Goal: Transaction & Acquisition: Purchase product/service

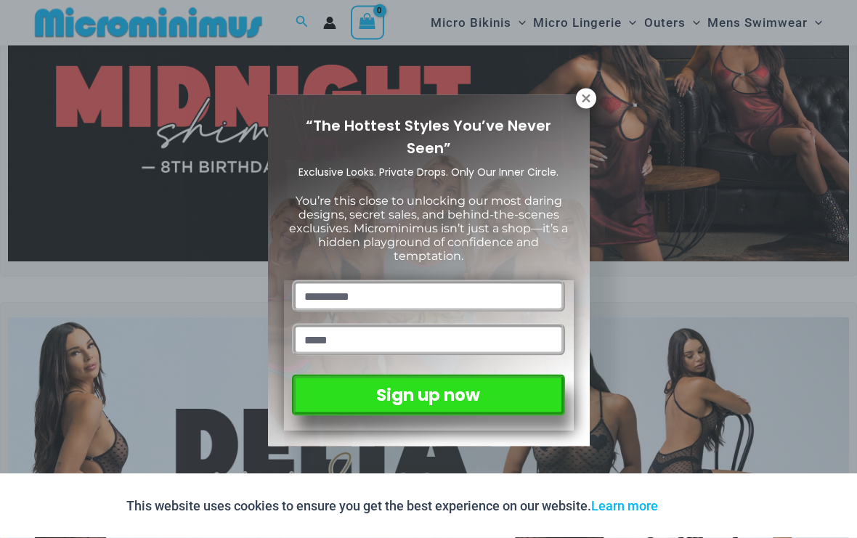
scroll to position [133, 0]
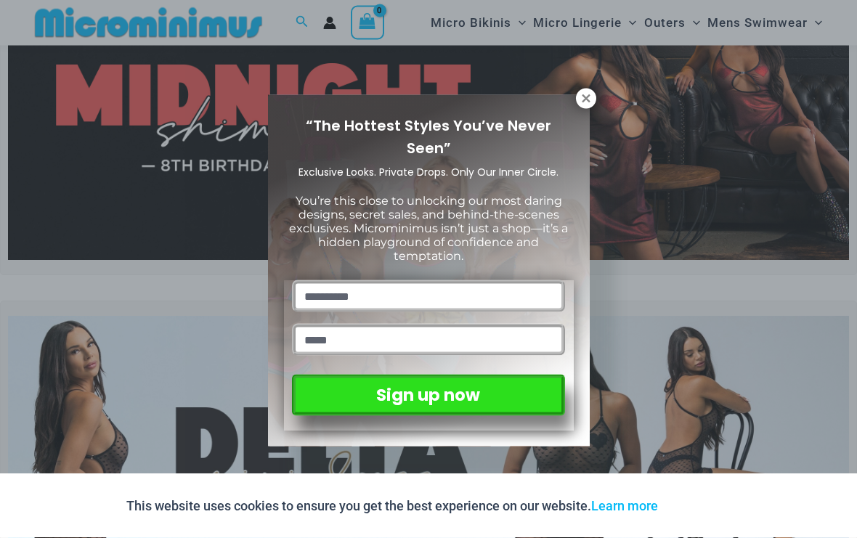
click at [595, 94] on button at bounding box center [586, 99] width 20 height 20
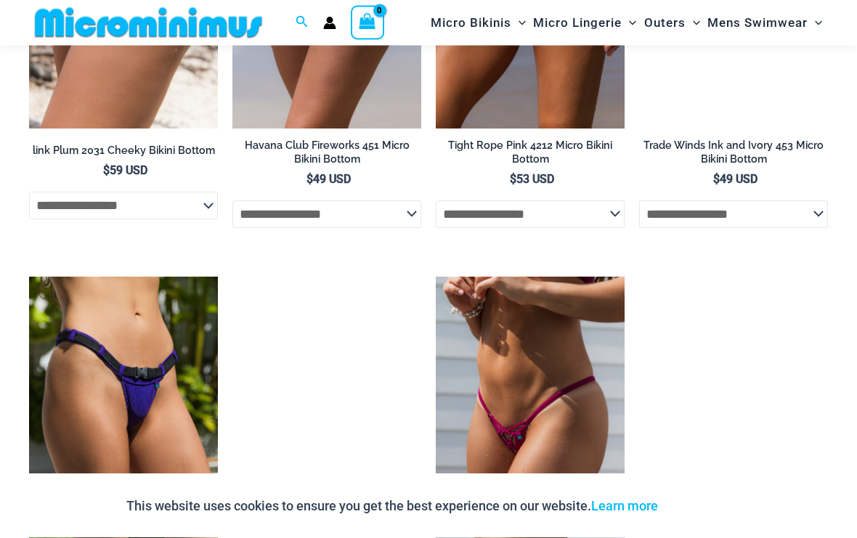
scroll to position [4005, 0]
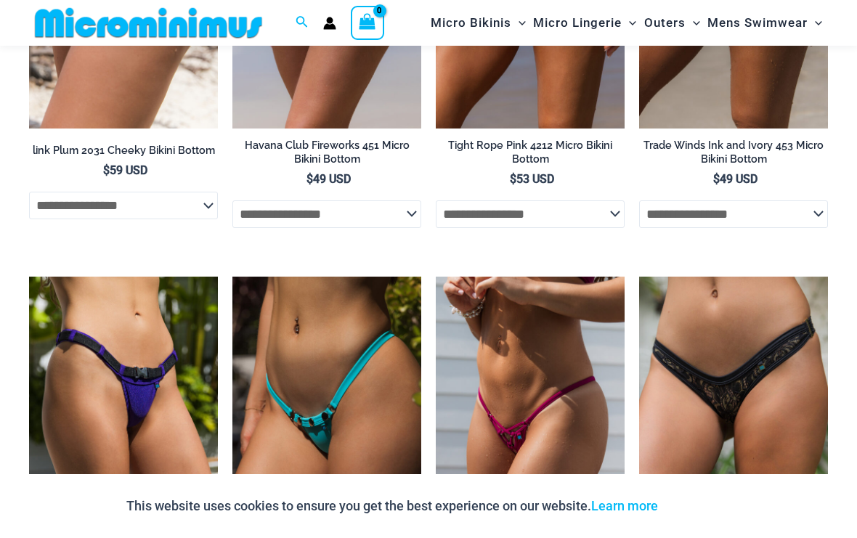
click at [436, 277] on img at bounding box center [436, 277] width 0 height 0
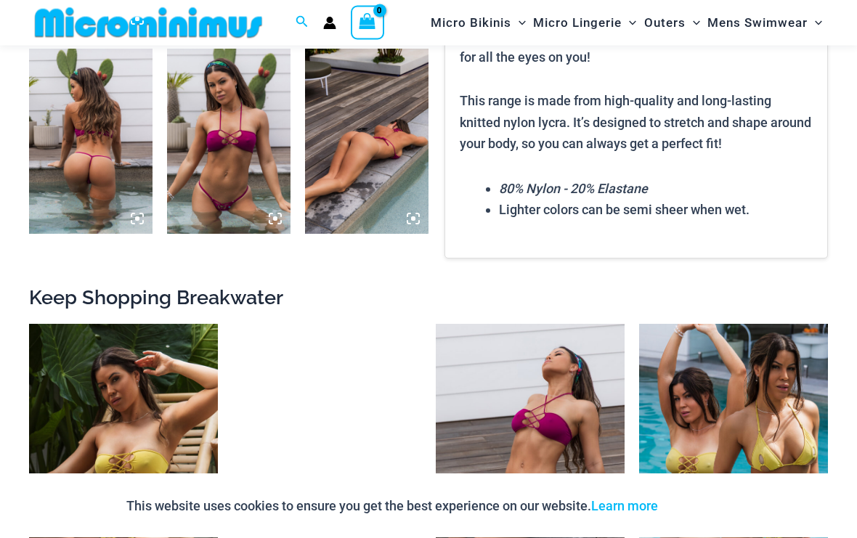
scroll to position [859, 0]
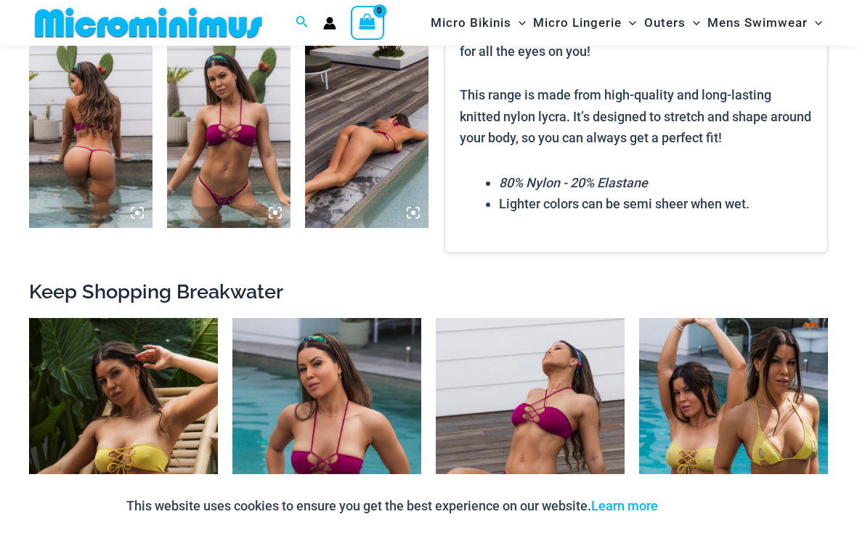
click at [29, 318] on img at bounding box center [29, 318] width 0 height 0
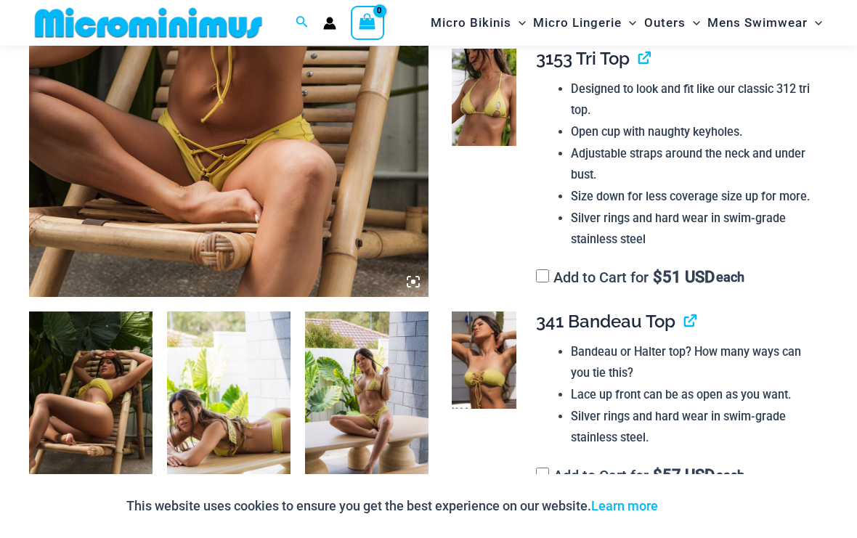
scroll to position [392, 0]
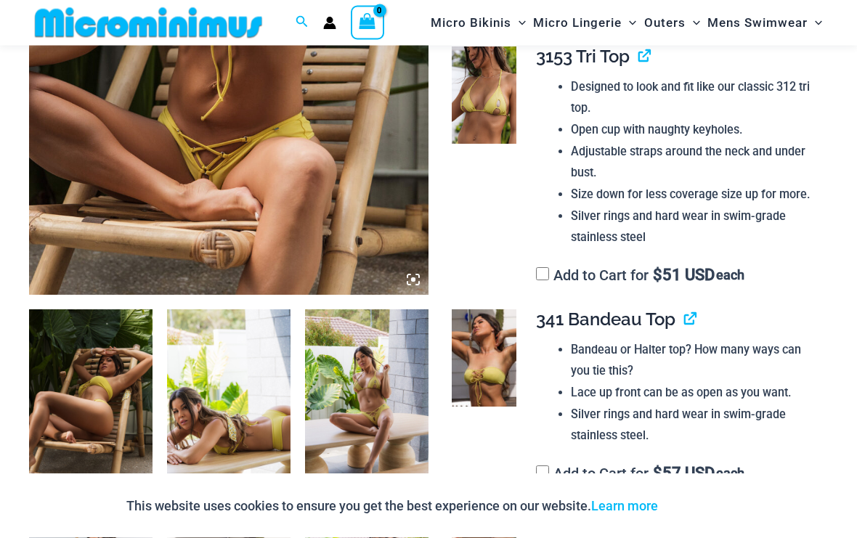
click at [391, 386] on img at bounding box center [366, 402] width 123 height 185
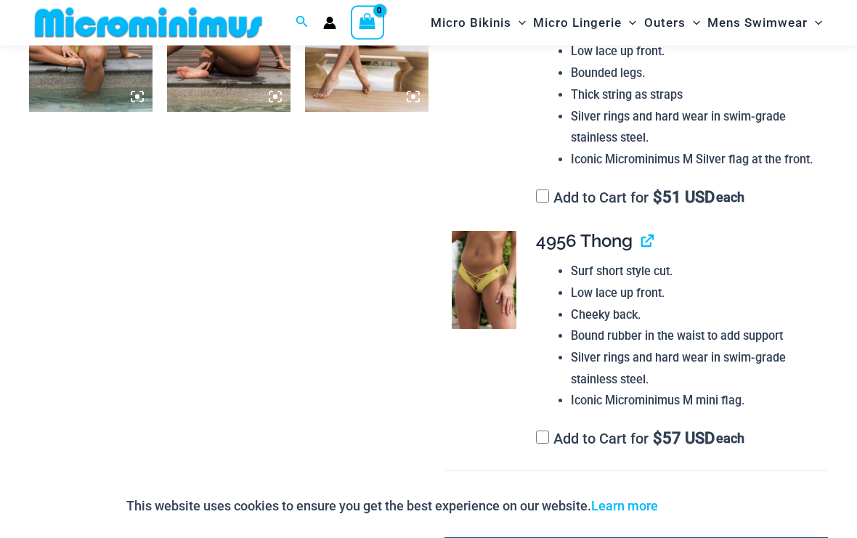
scroll to position [977, 0]
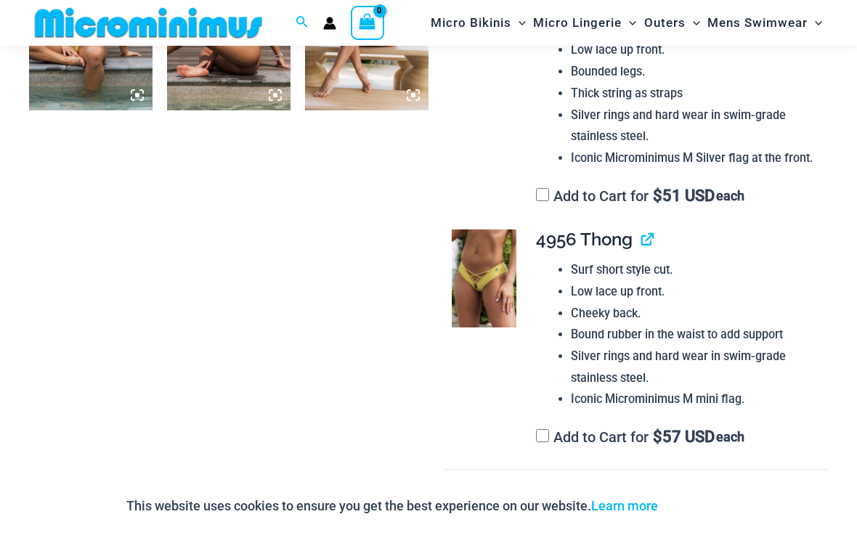
click at [503, 267] on img at bounding box center [484, 277] width 65 height 97
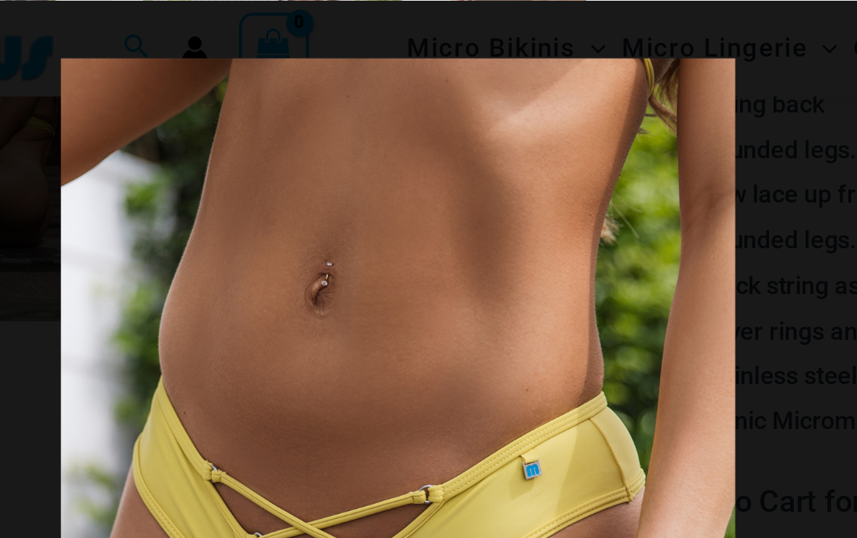
scroll to position [930, 0]
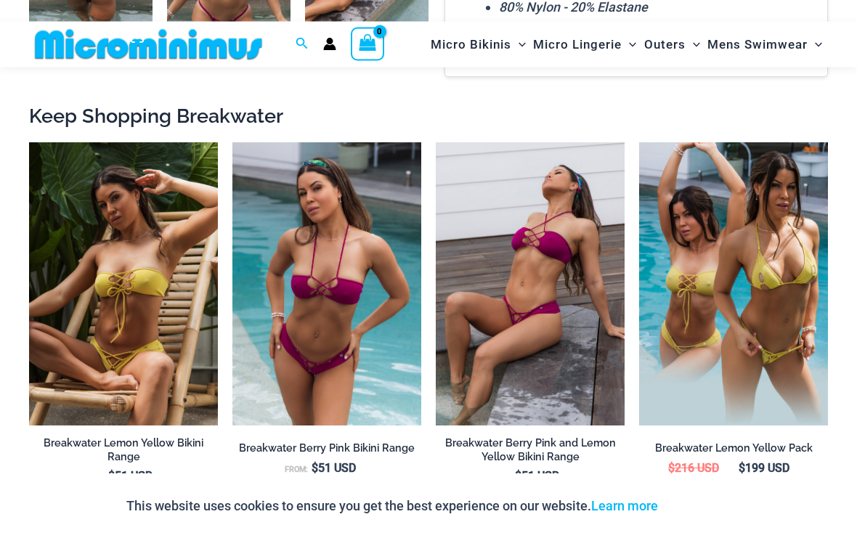
scroll to position [1035, 0]
click at [436, 142] on img at bounding box center [436, 142] width 0 height 0
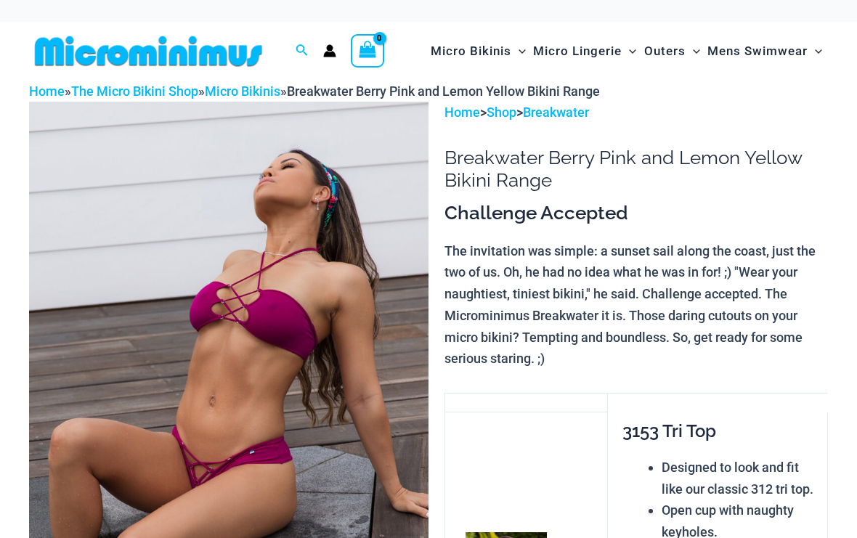
click at [585, 240] on p "The invitation was simple: a sunset sail along the coast, just the two of us. O…" at bounding box center [635, 304] width 383 height 129
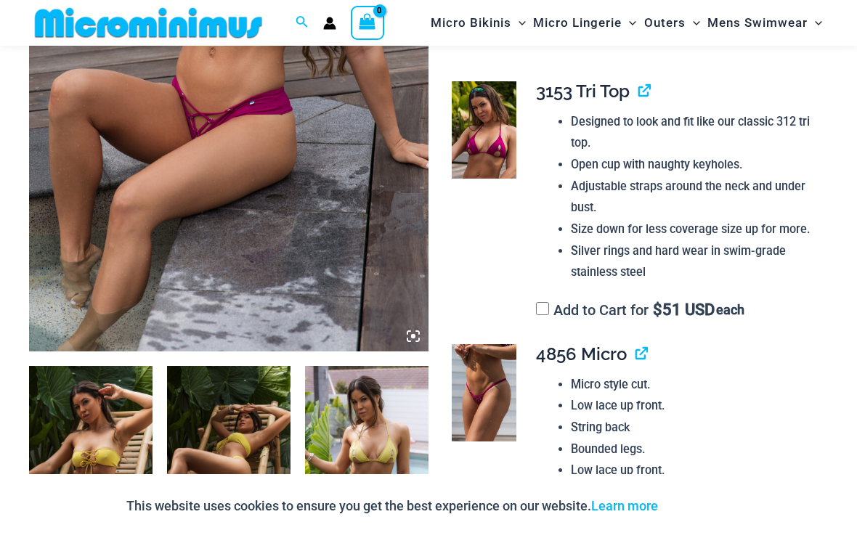
scroll to position [340, 0]
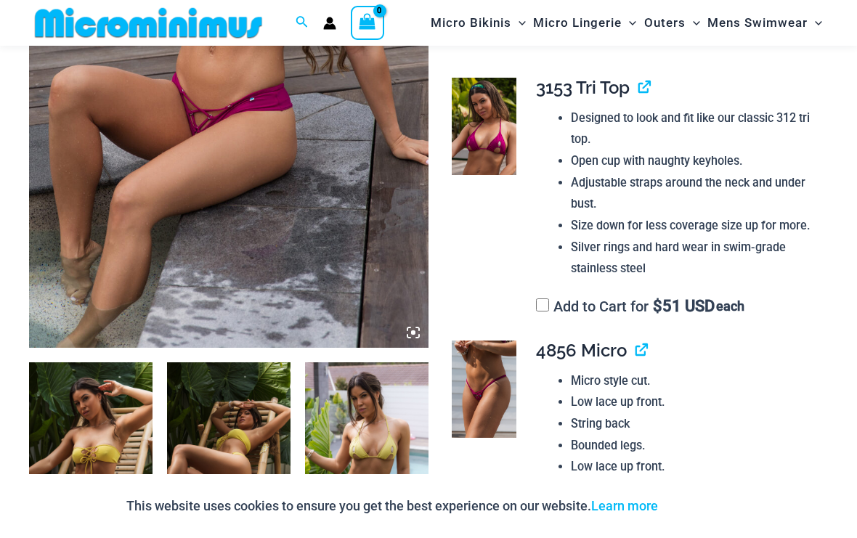
click at [490, 341] on img at bounding box center [484, 389] width 65 height 97
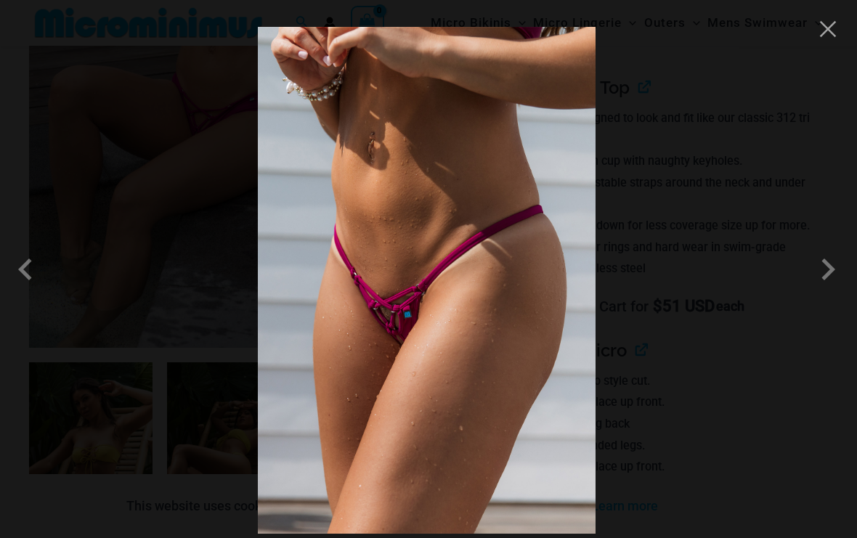
click at [41, 278] on span at bounding box center [29, 270] width 44 height 44
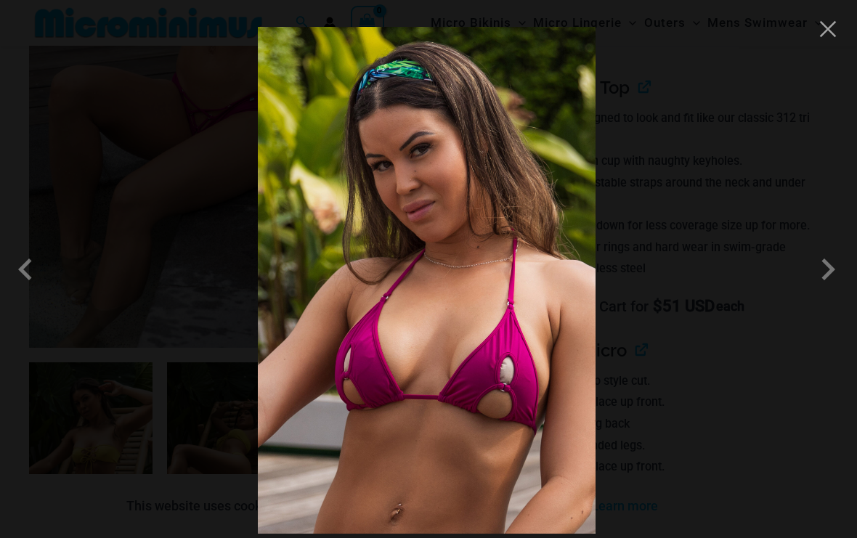
click at [23, 280] on span at bounding box center [29, 270] width 44 height 44
click at [25, 274] on span at bounding box center [29, 270] width 44 height 44
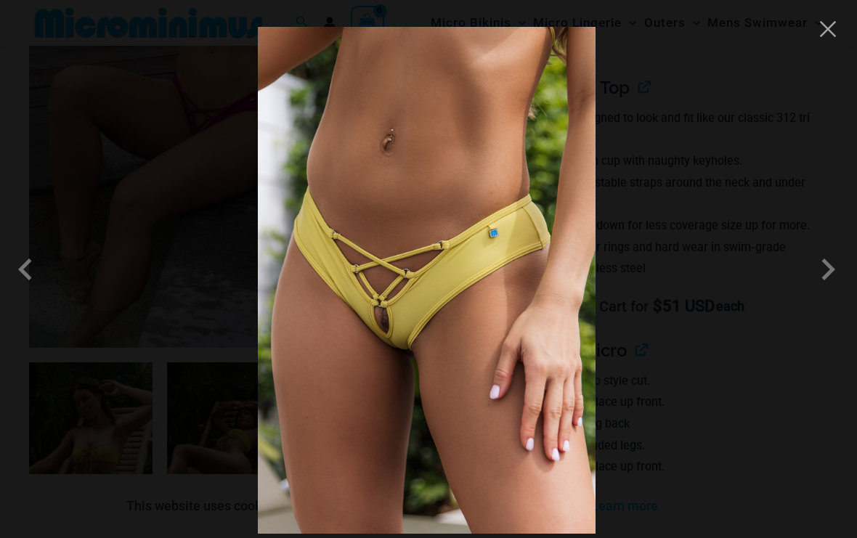
click at [19, 266] on span at bounding box center [29, 270] width 44 height 44
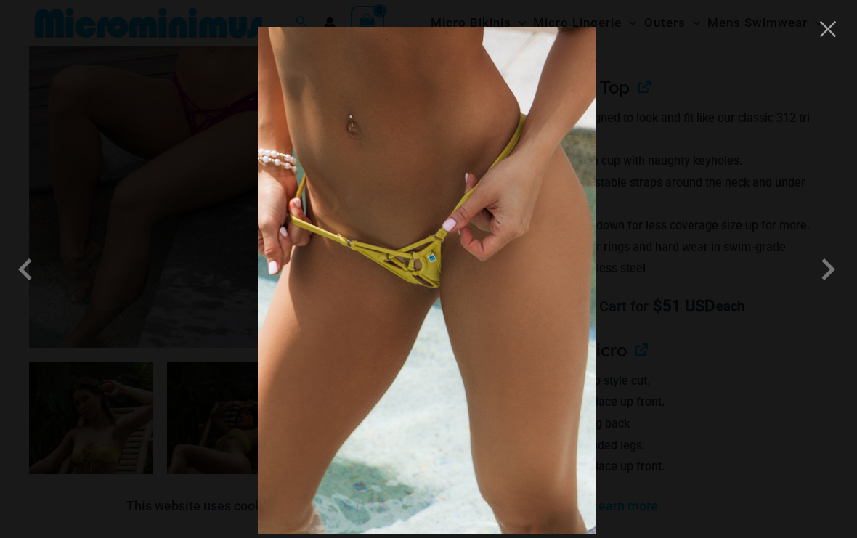
click at [35, 275] on span at bounding box center [29, 270] width 44 height 44
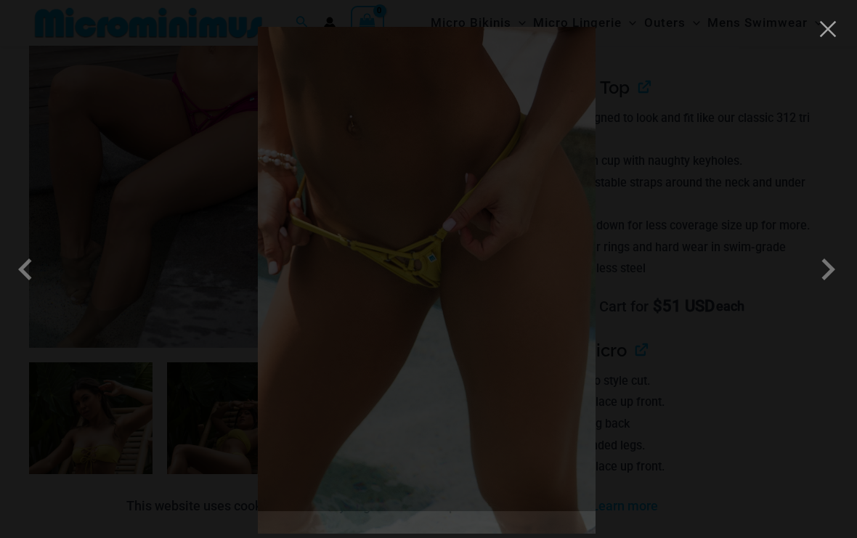
click at [31, 283] on span at bounding box center [29, 270] width 44 height 44
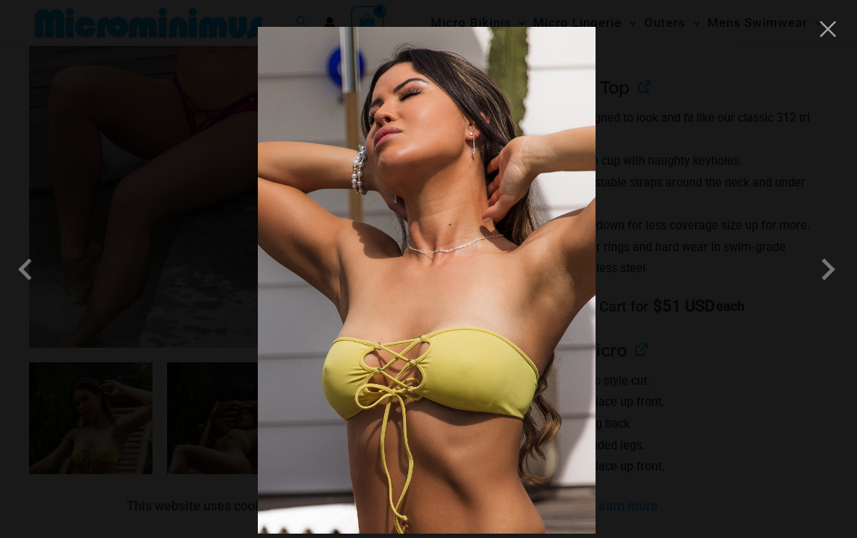
click at [30, 279] on span at bounding box center [29, 270] width 44 height 44
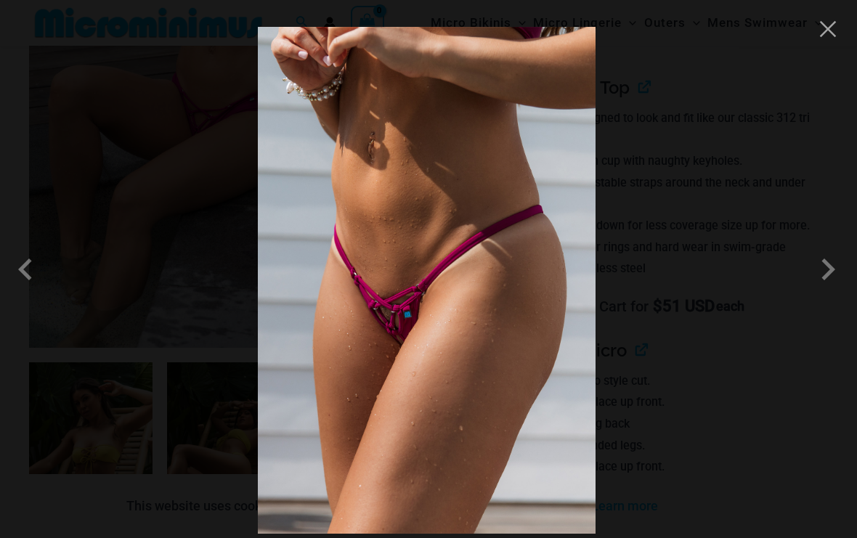
click at [27, 282] on span at bounding box center [29, 270] width 44 height 44
click at [33, 274] on span at bounding box center [29, 270] width 44 height 44
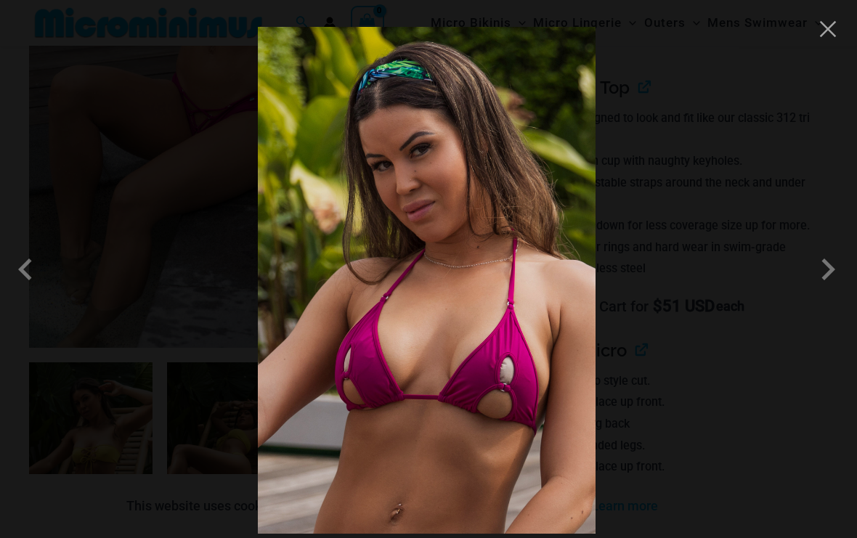
click at [25, 286] on span at bounding box center [29, 270] width 44 height 44
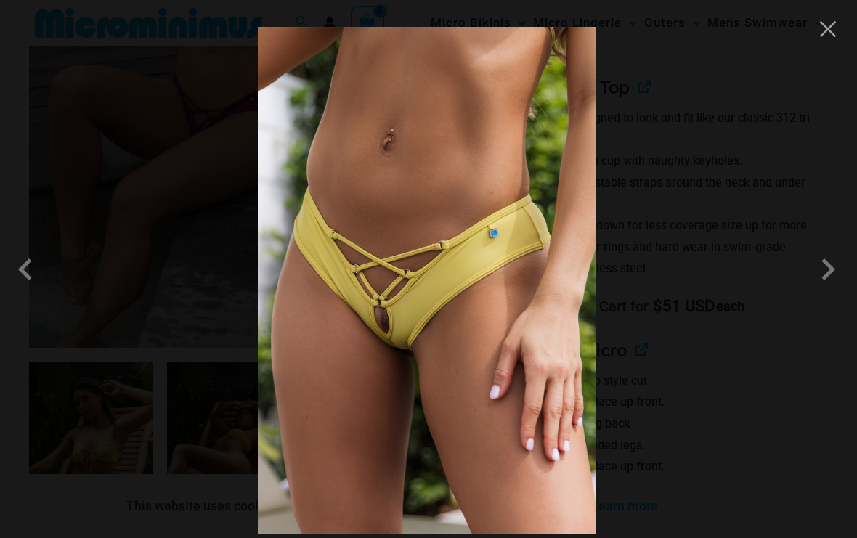
click at [27, 271] on span at bounding box center [29, 270] width 44 height 44
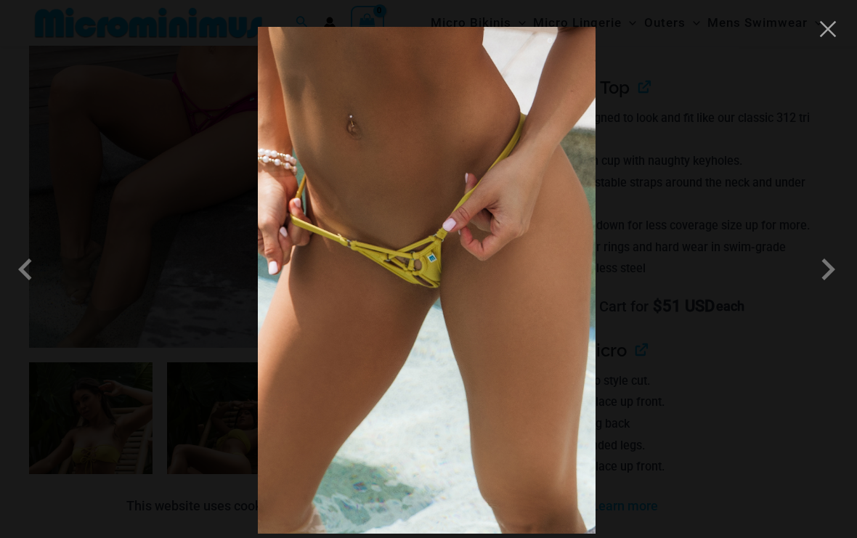
click at [21, 283] on span at bounding box center [29, 270] width 44 height 44
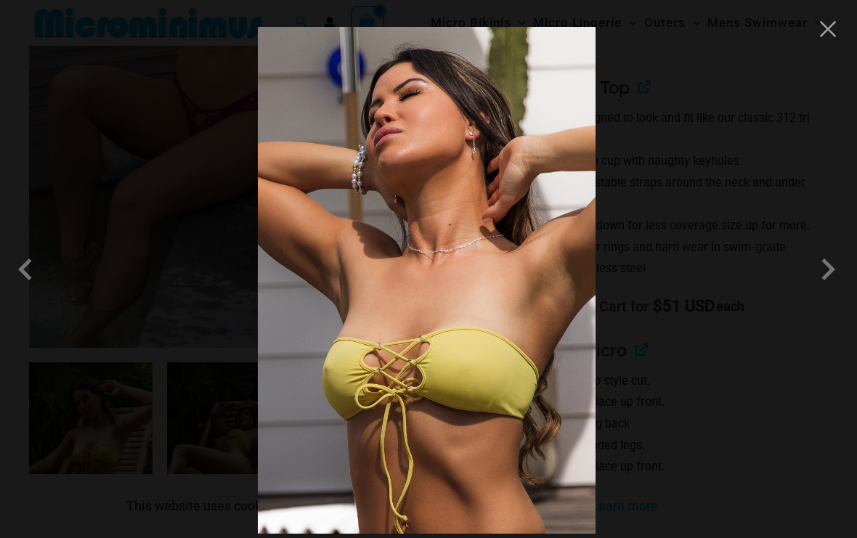
click at [20, 282] on span at bounding box center [29, 270] width 44 height 44
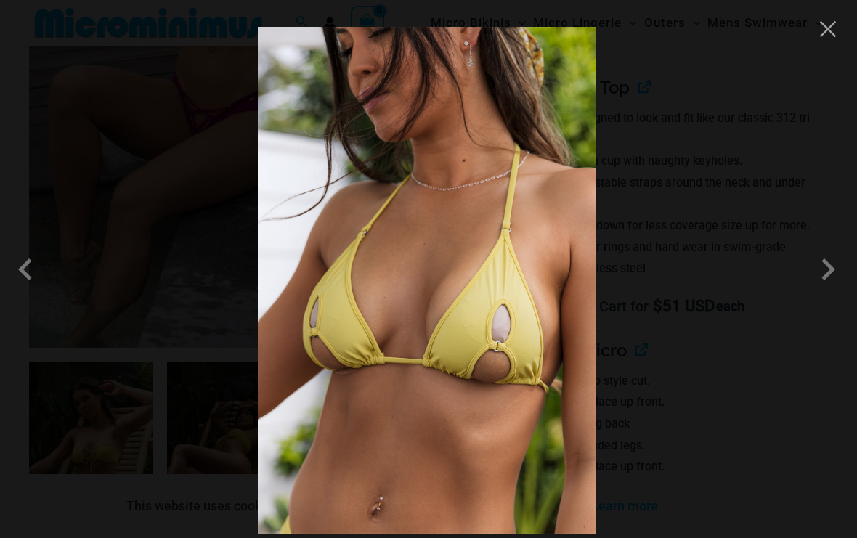
click at [23, 291] on span at bounding box center [29, 270] width 44 height 44
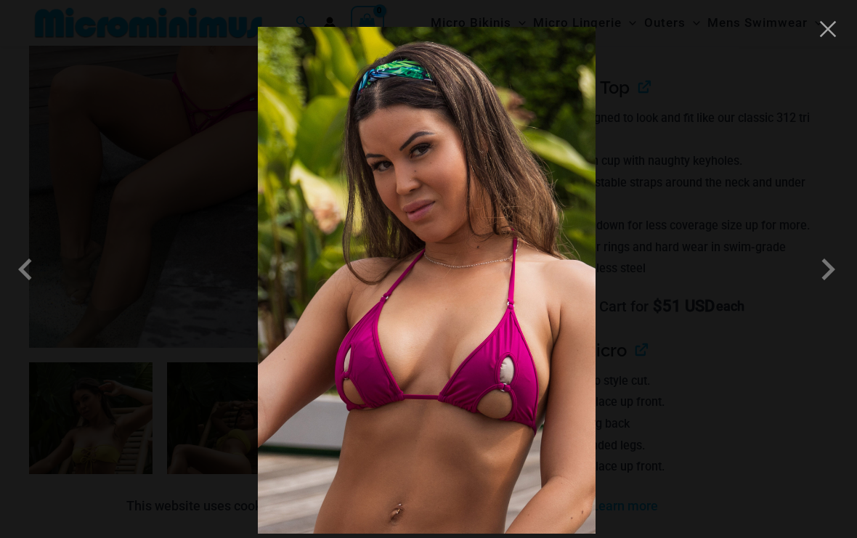
click at [845, 285] on span at bounding box center [828, 270] width 44 height 44
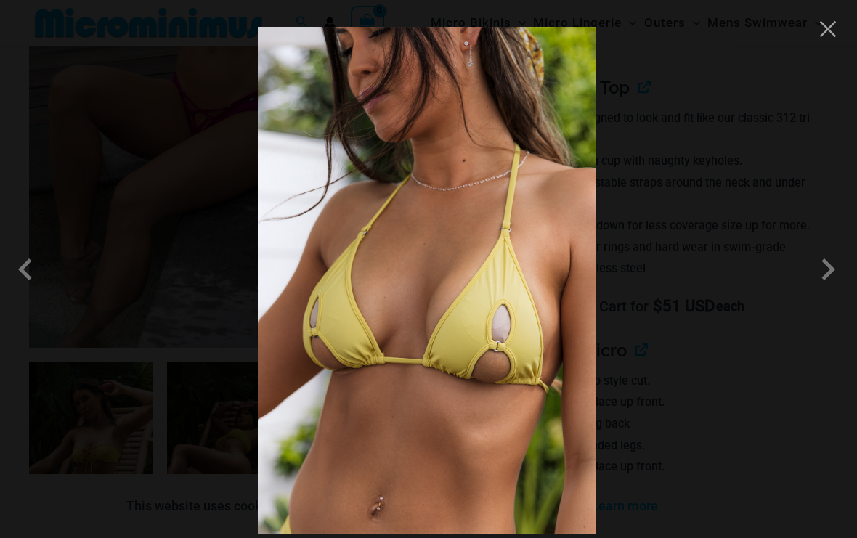
click at [835, 282] on span at bounding box center [828, 270] width 44 height 44
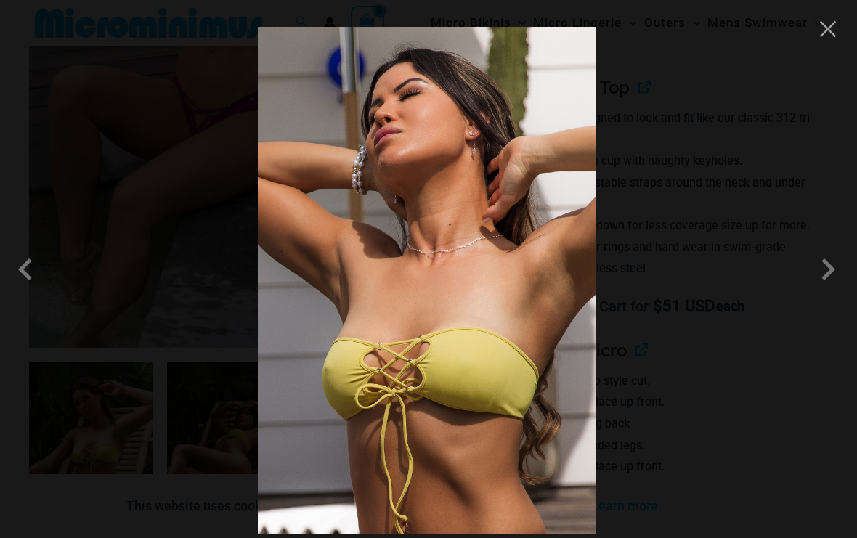
click at [811, 290] on span at bounding box center [828, 270] width 44 height 44
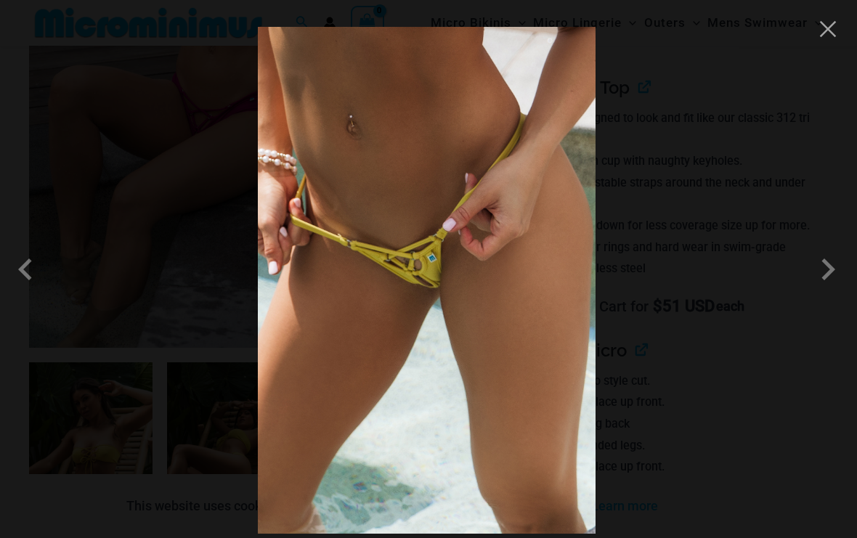
click at [828, 281] on span at bounding box center [828, 270] width 44 height 44
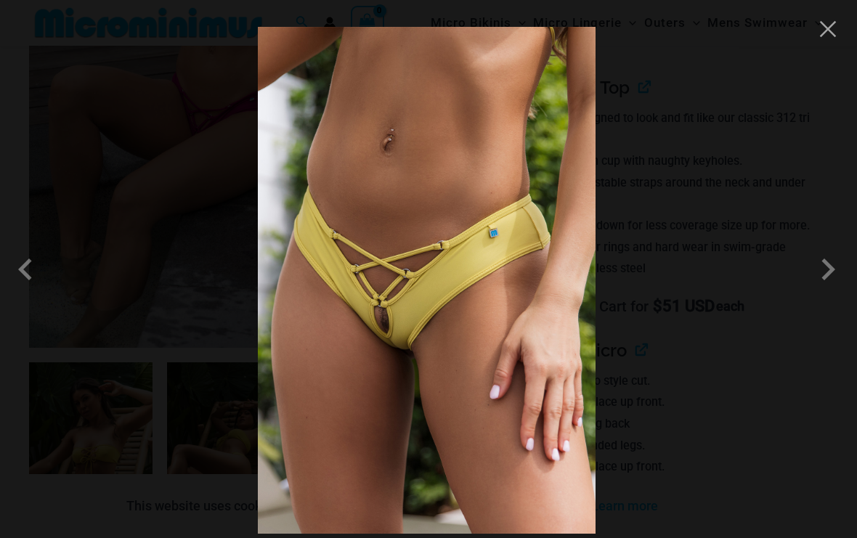
click at [832, 280] on span at bounding box center [828, 270] width 44 height 44
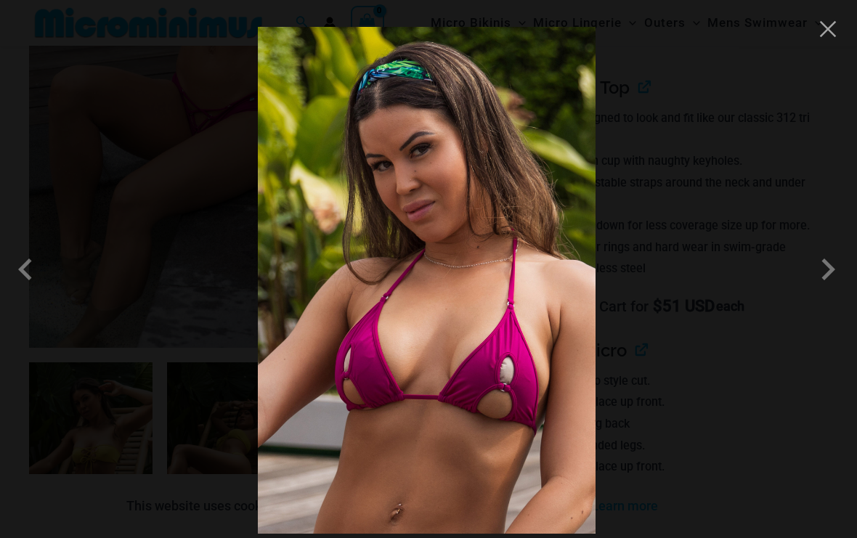
click at [832, 277] on span at bounding box center [828, 270] width 44 height 44
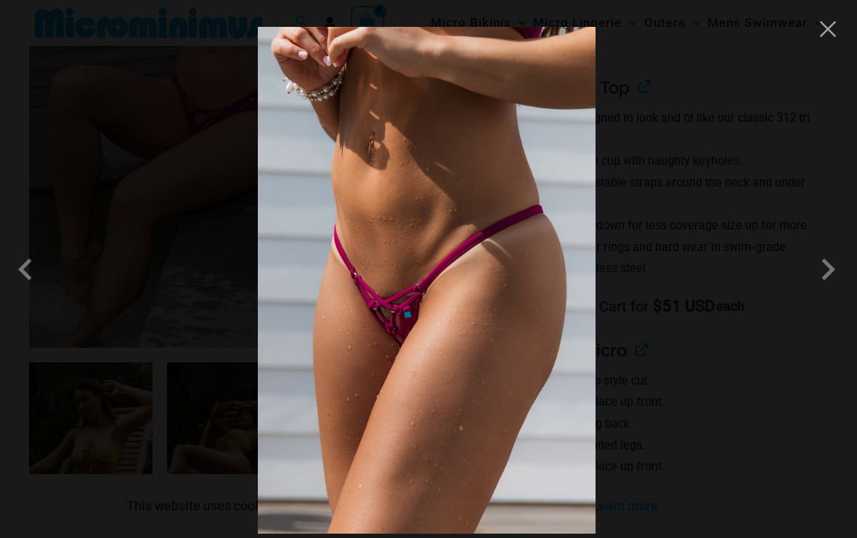
click at [834, 277] on span at bounding box center [828, 270] width 44 height 44
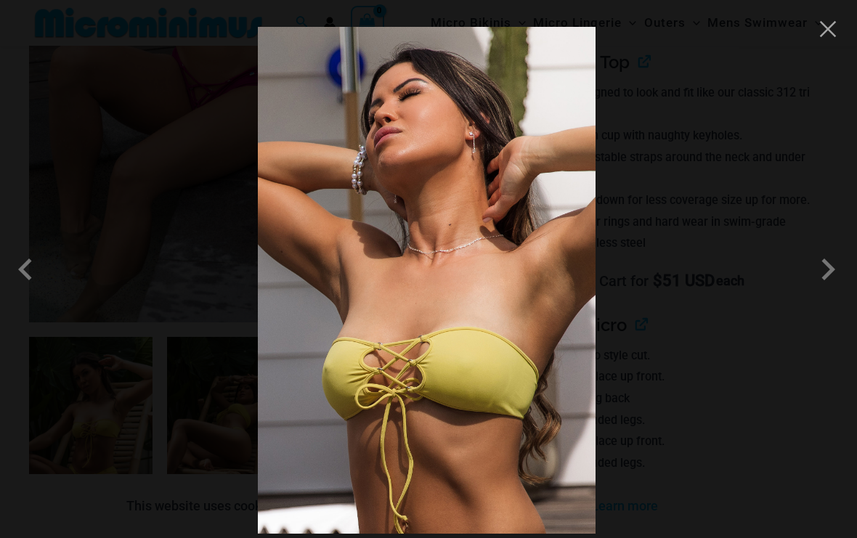
scroll to position [366, 0]
